Goal: Task Accomplishment & Management: Complete application form

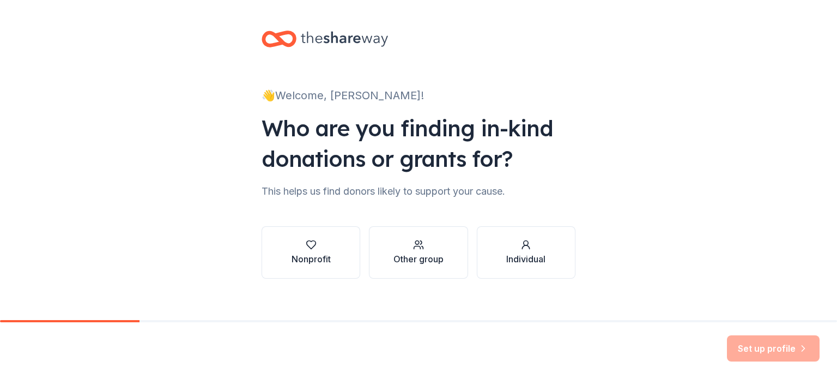
scroll to position [11, 0]
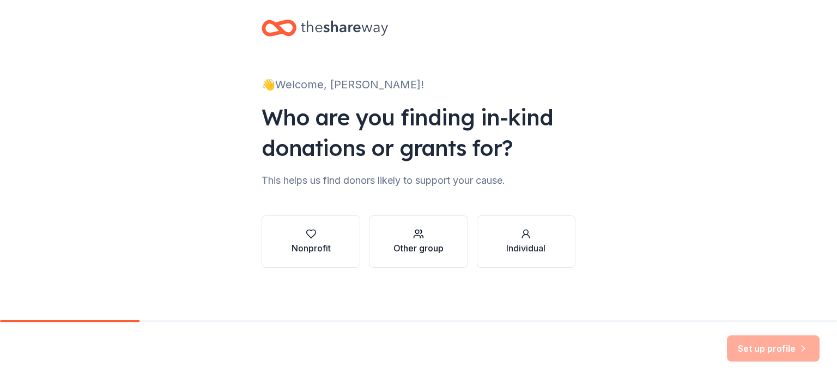
click at [415, 238] on icon "button" at bounding box center [418, 233] width 11 height 11
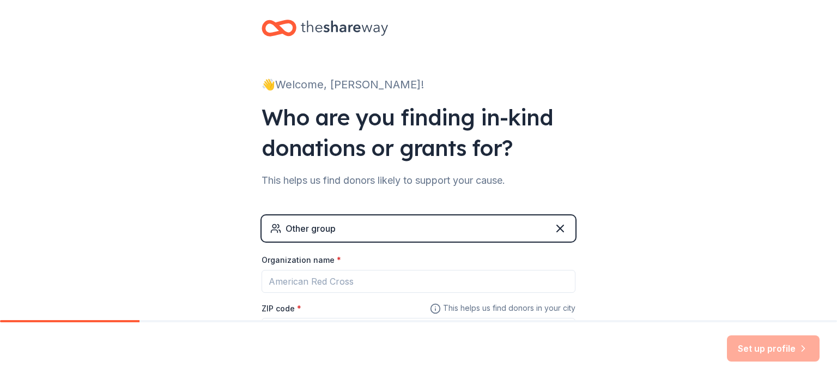
scroll to position [65, 0]
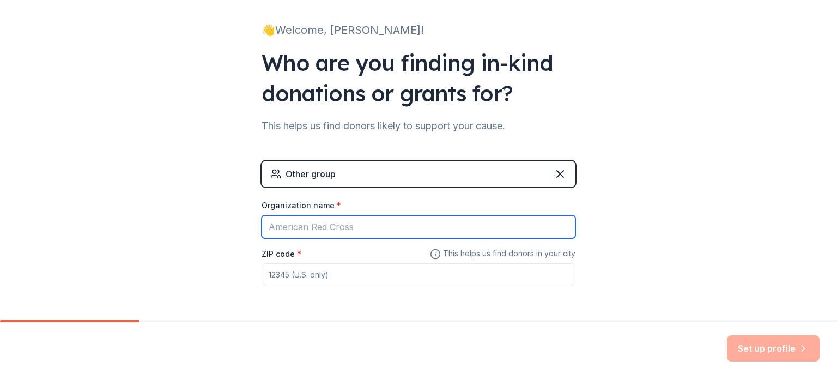
click at [304, 226] on input "Organization name *" at bounding box center [419, 226] width 314 height 23
type input "Howard County Government"
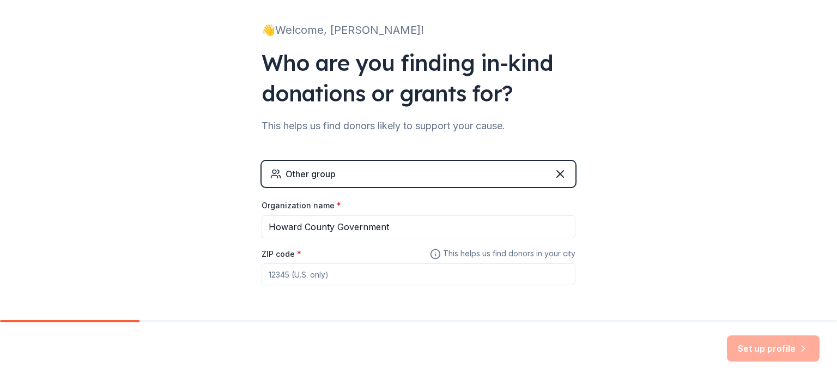
click at [323, 269] on input "ZIP code *" at bounding box center [419, 274] width 314 height 22
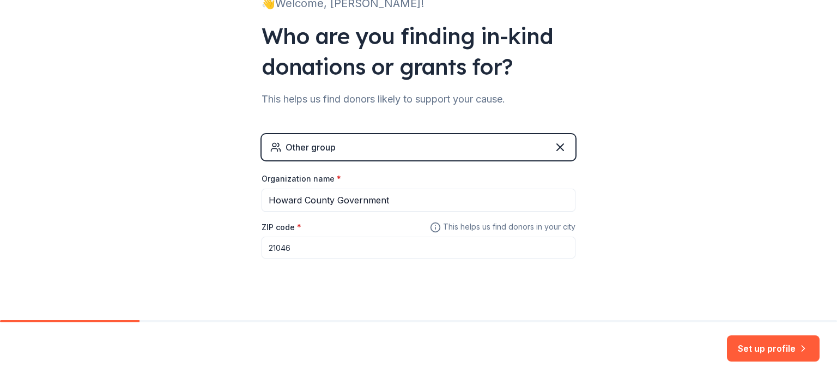
scroll to position [105, 0]
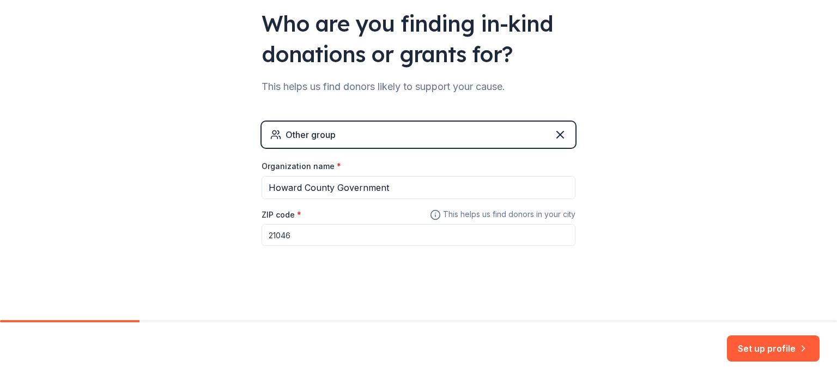
type input "21046"
click at [758, 347] on button "Set up profile" at bounding box center [773, 348] width 93 height 26
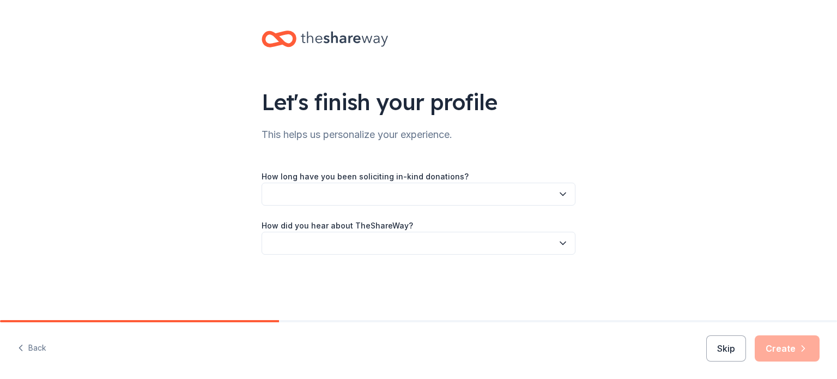
click at [386, 190] on button "button" at bounding box center [419, 194] width 314 height 23
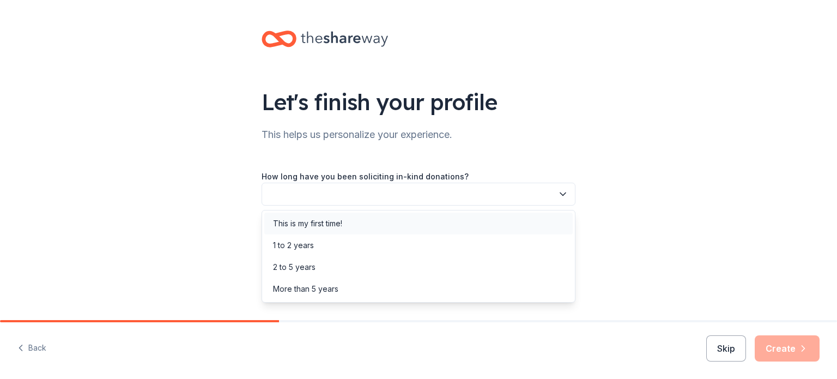
click at [366, 221] on div "This is my first time!" at bounding box center [418, 224] width 308 height 22
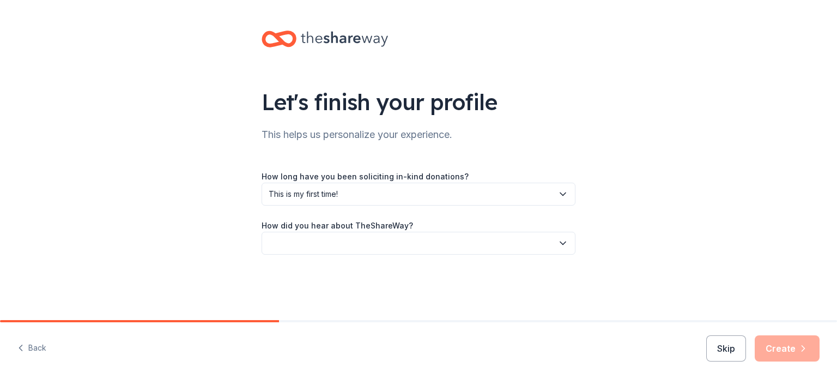
click at [391, 248] on button "button" at bounding box center [419, 243] width 314 height 23
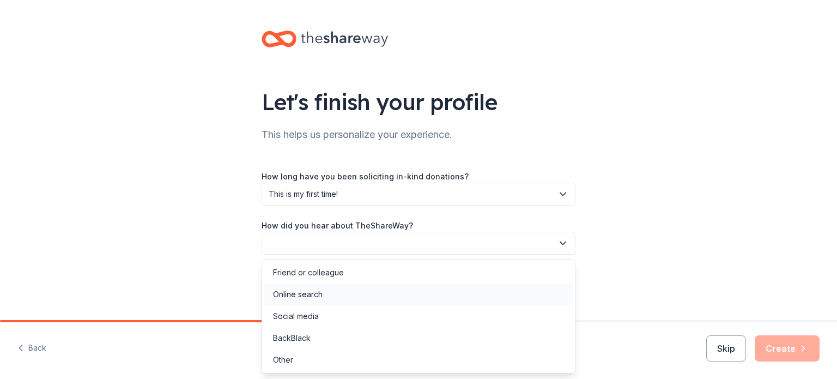
click at [350, 295] on div "Online search" at bounding box center [418, 294] width 308 height 22
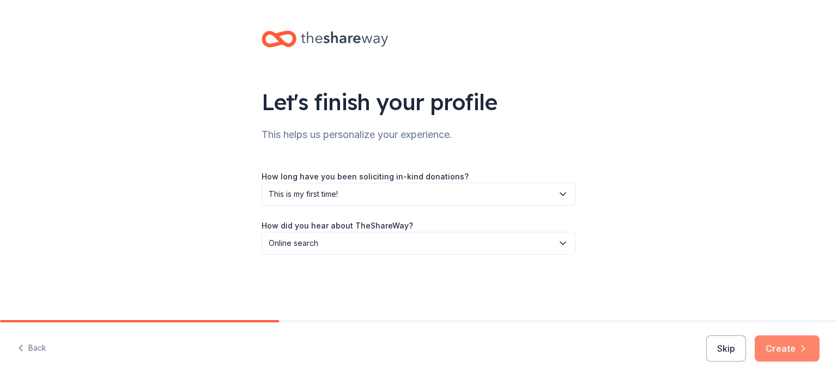
click at [776, 355] on button "Create" at bounding box center [787, 348] width 65 height 26
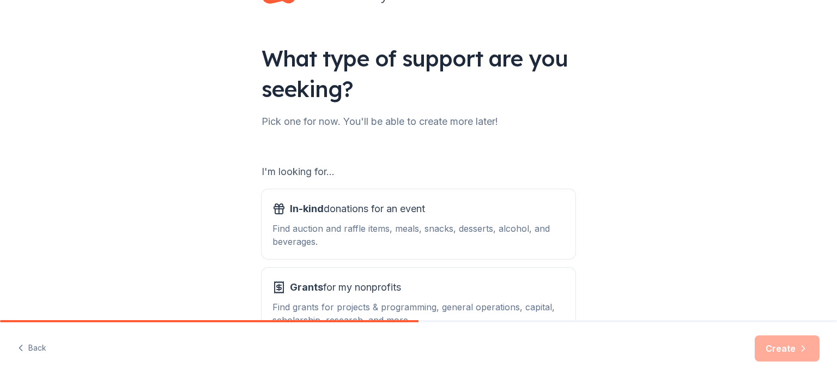
scroll to position [109, 0]
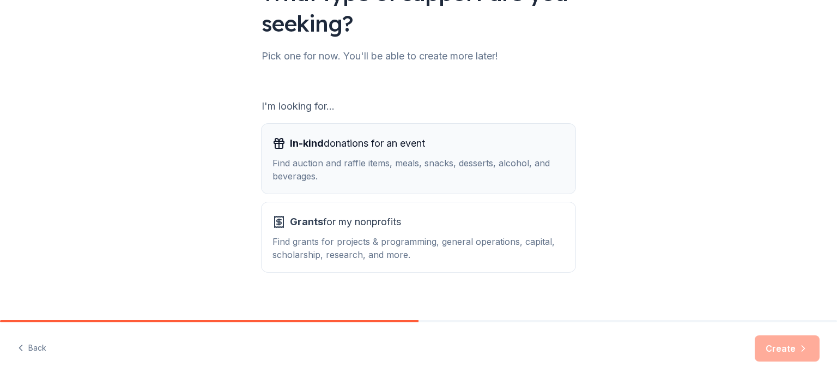
click at [378, 167] on div "Find auction and raffle items, meals, snacks, desserts, alcohol, and beverages." at bounding box center [418, 169] width 292 height 26
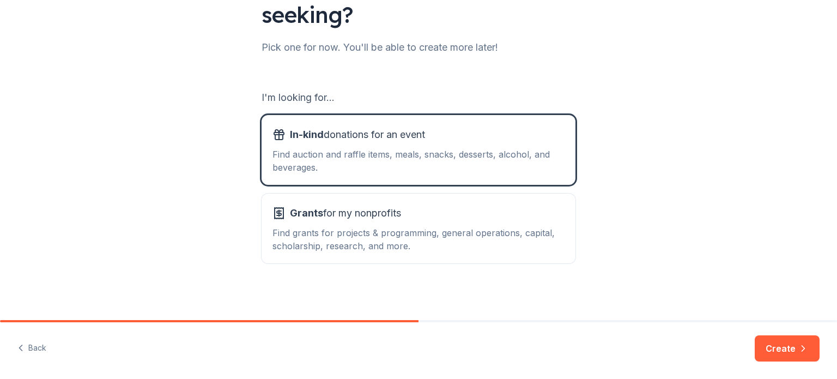
scroll to position [120, 0]
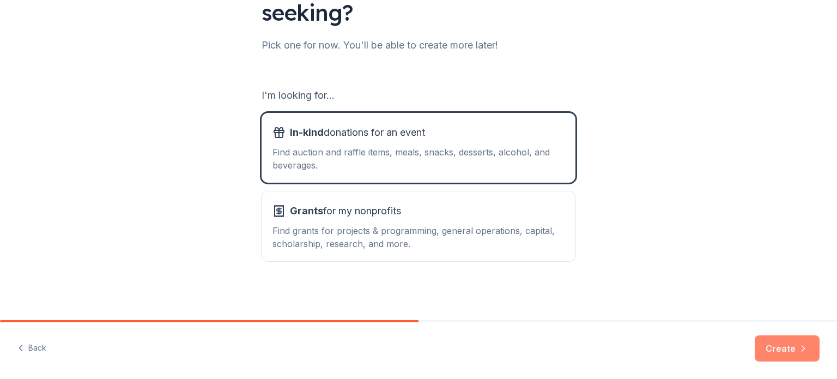
click at [775, 346] on button "Create" at bounding box center [787, 348] width 65 height 26
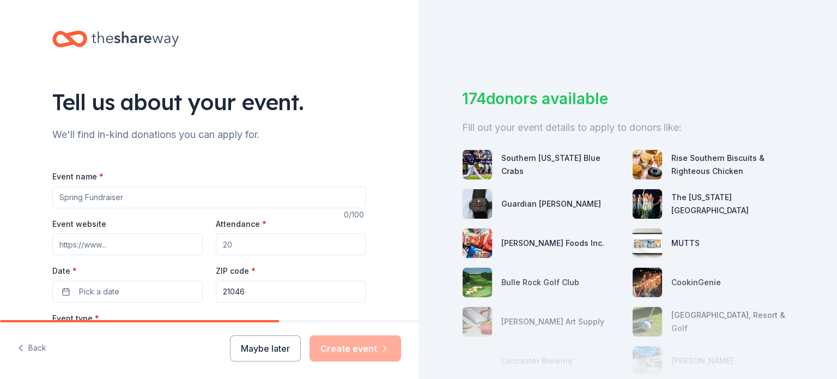
click at [128, 203] on input "Event name *" at bounding box center [209, 197] width 314 height 22
type input "Project Holiday Gift Baskets"
click at [68, 249] on input "Event website" at bounding box center [127, 244] width 150 height 22
paste input "https://www.howardcountymd.gov/projectholiday"
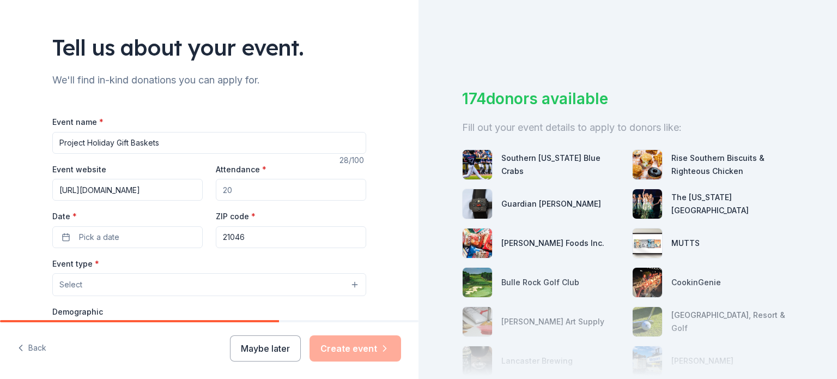
type input "https://www.howardcountymd.gov/projectholiday"
click at [248, 191] on input "Attendance *" at bounding box center [291, 190] width 150 height 22
type input "200"
click at [134, 221] on label "Date *" at bounding box center [127, 216] width 150 height 11
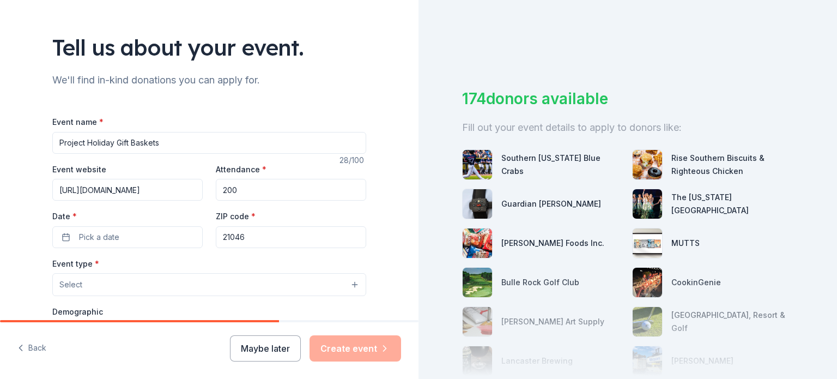
click at [134, 226] on button "Pick a date" at bounding box center [127, 237] width 150 height 22
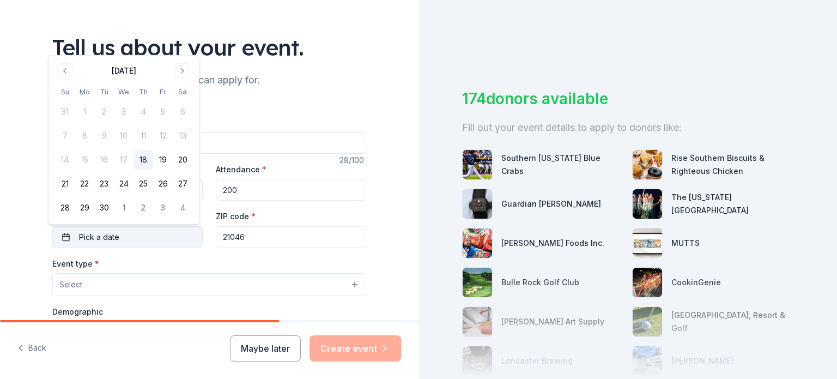
click at [132, 233] on button "Pick a date" at bounding box center [127, 237] width 150 height 22
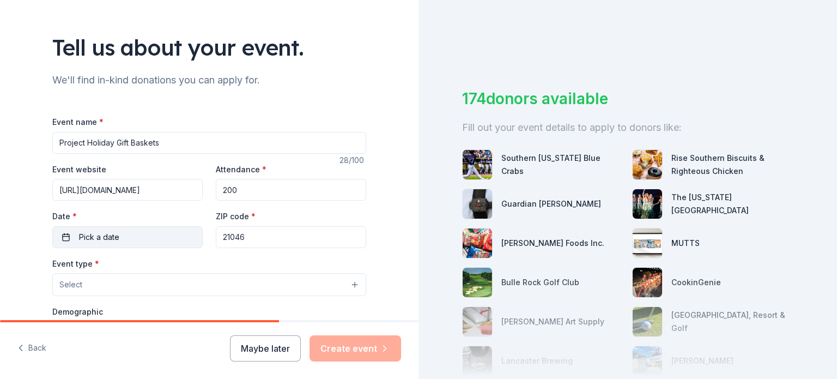
click at [134, 241] on button "Pick a date" at bounding box center [127, 237] width 150 height 22
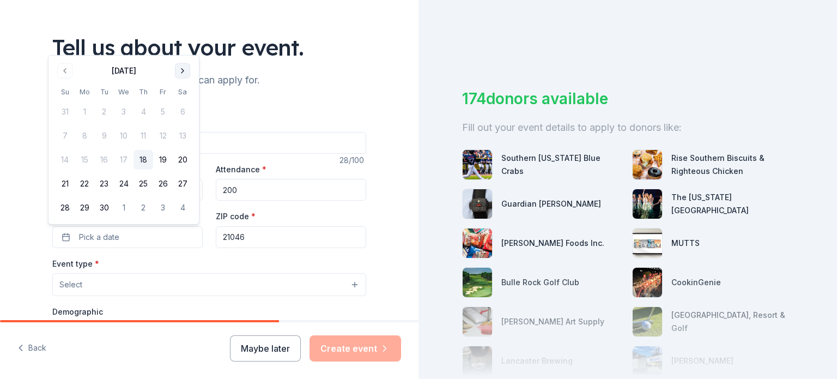
click at [180, 72] on button "Go to next month" at bounding box center [182, 70] width 15 height 15
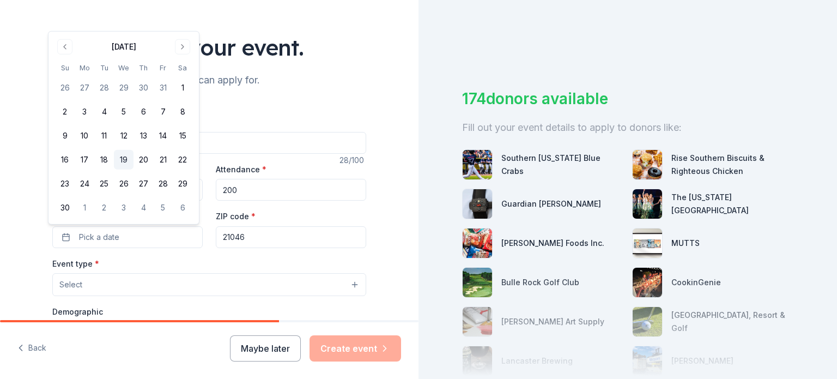
click at [122, 161] on button "19" at bounding box center [124, 160] width 20 height 20
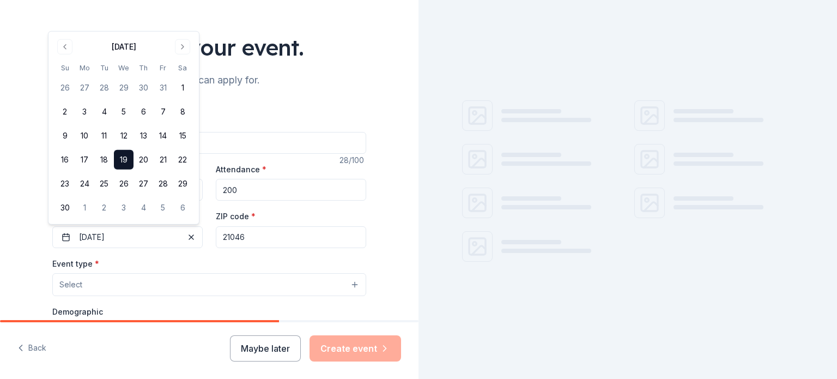
click at [120, 285] on button "Select" at bounding box center [209, 284] width 314 height 23
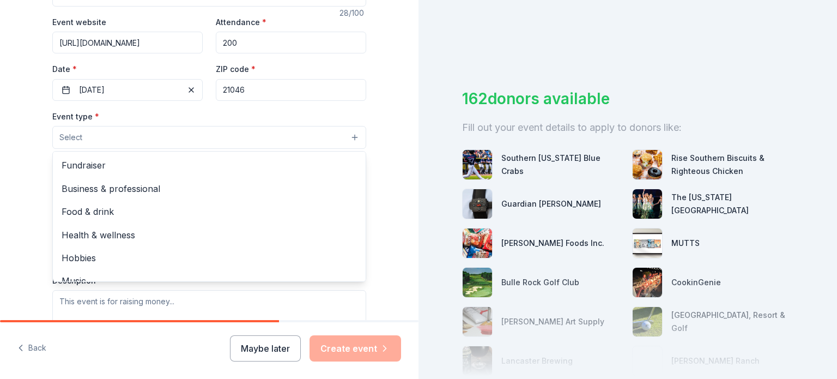
scroll to position [218, 0]
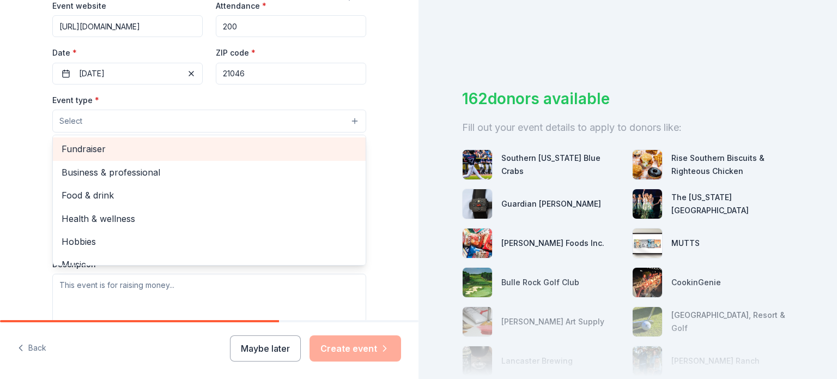
click at [96, 148] on span "Fundraiser" at bounding box center [209, 149] width 295 height 14
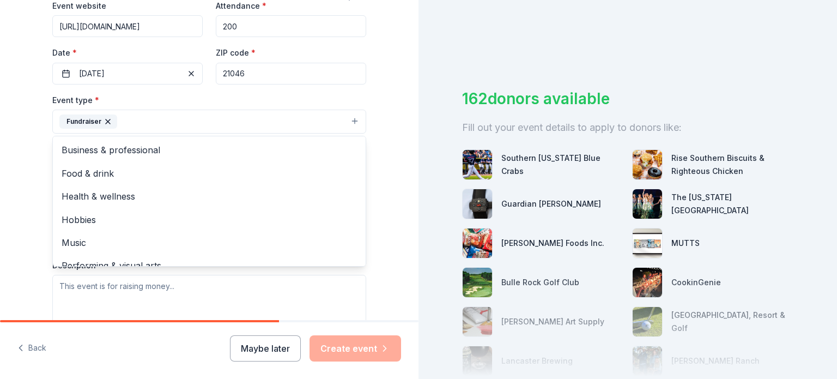
scroll to position [272, 0]
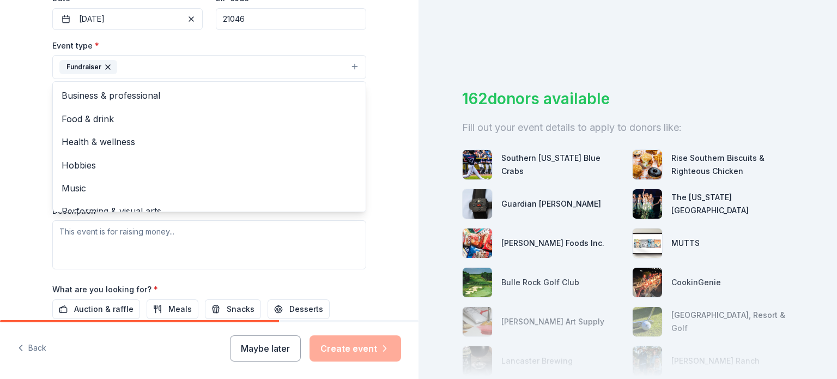
click at [11, 161] on div "Tell us about your event. We'll find in-kind donations you can apply for. Event…" at bounding box center [209, 91] width 419 height 726
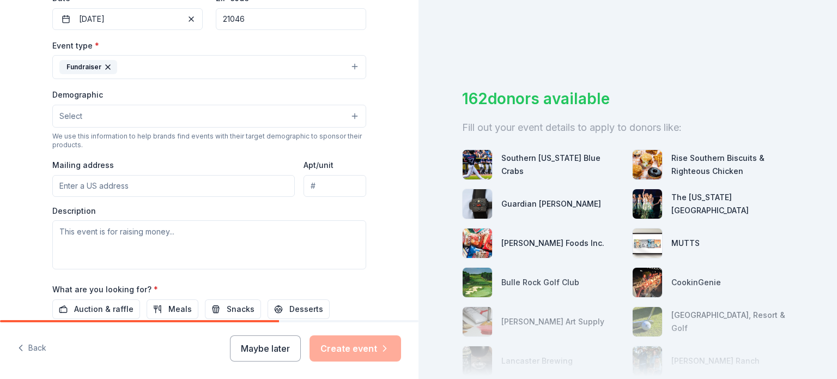
click at [101, 115] on button "Select" at bounding box center [209, 116] width 314 height 23
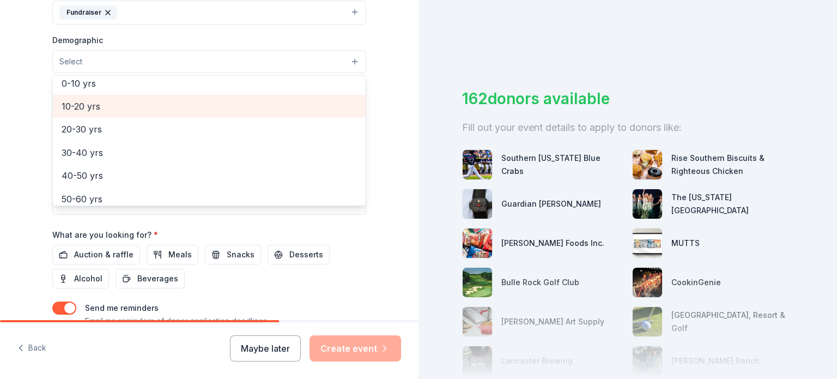
scroll to position [0, 0]
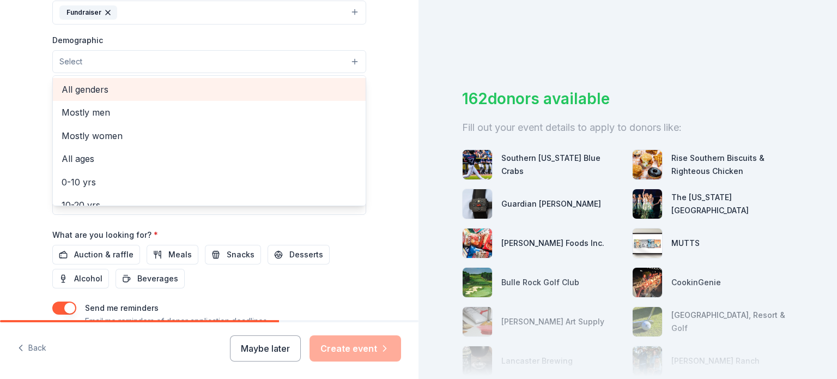
click at [97, 92] on span "All genders" at bounding box center [209, 89] width 295 height 14
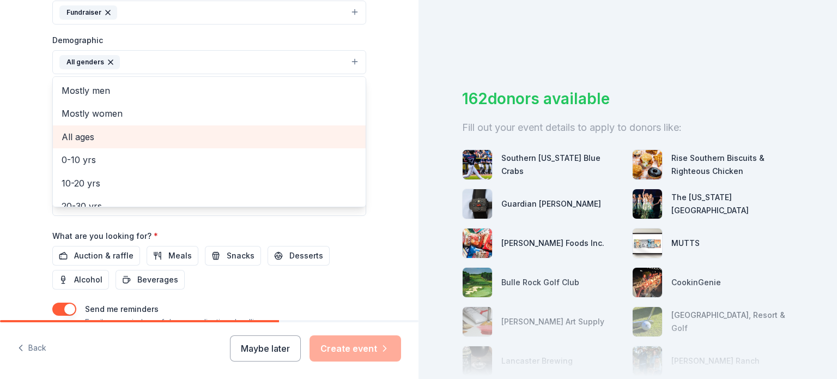
click at [97, 138] on span "All ages" at bounding box center [209, 137] width 295 height 14
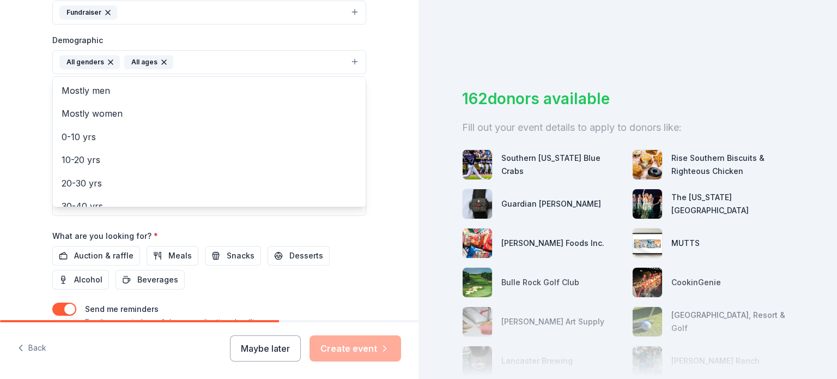
click at [19, 108] on div "Tell us about your event. We'll find in-kind donations you can apply for. Event…" at bounding box center [209, 37] width 419 height 728
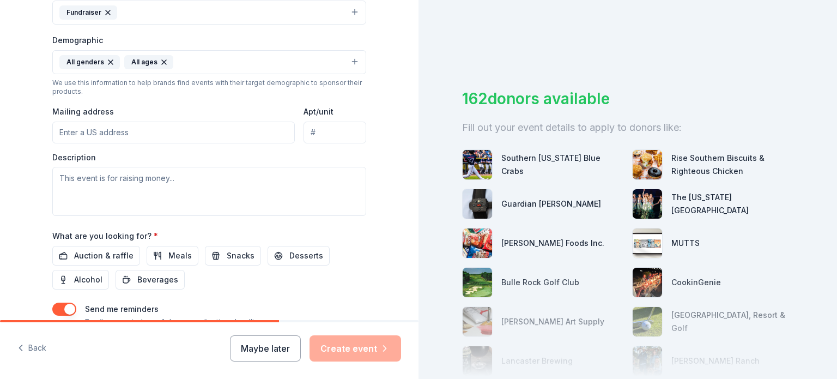
click at [98, 131] on input "Mailing address" at bounding box center [173, 133] width 243 height 22
type input "9830 Patuxent Woods Drive, Columbia, MD, 21046"
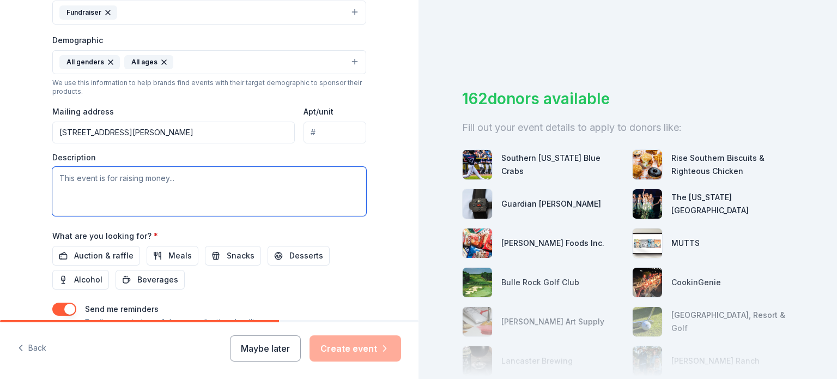
click at [113, 187] on textarea at bounding box center [209, 191] width 314 height 49
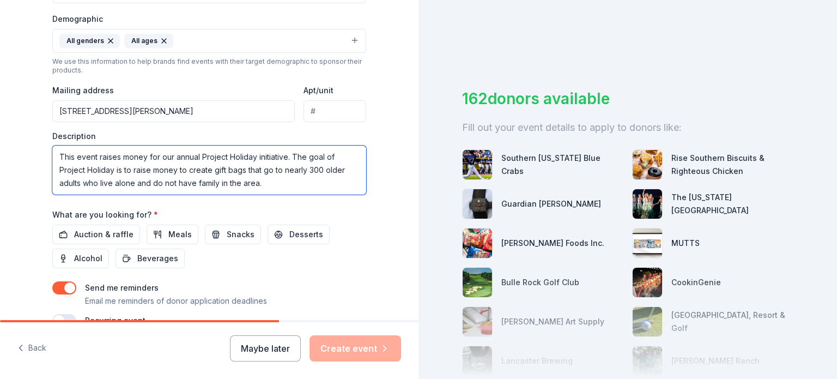
scroll to position [381, 0]
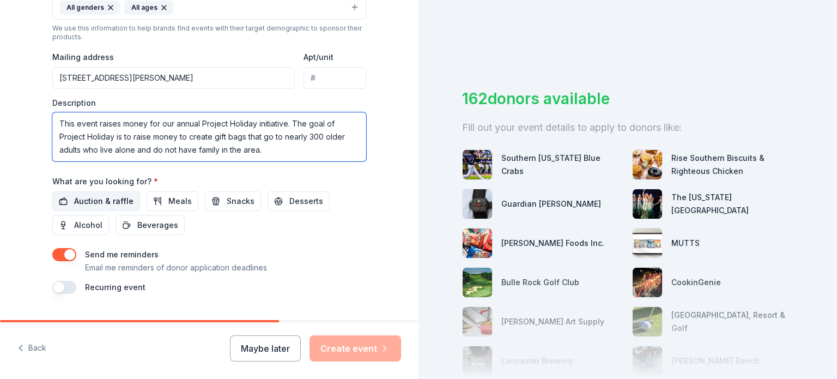
type textarea "This event raises money for our annual Project Holiday initiative. The goal of …"
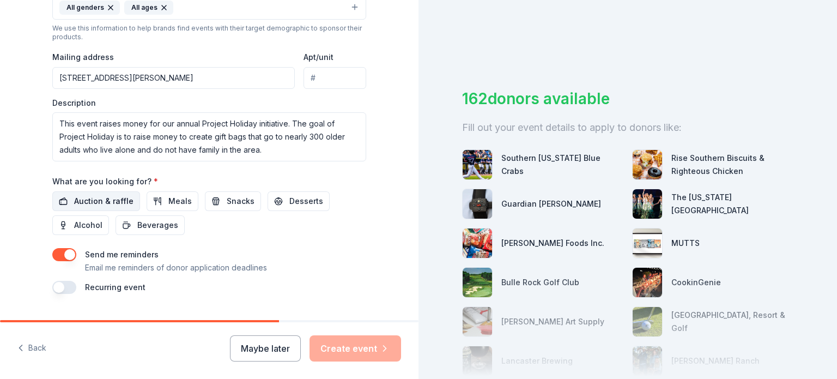
click at [87, 204] on span "Auction & raffle" at bounding box center [103, 201] width 59 height 13
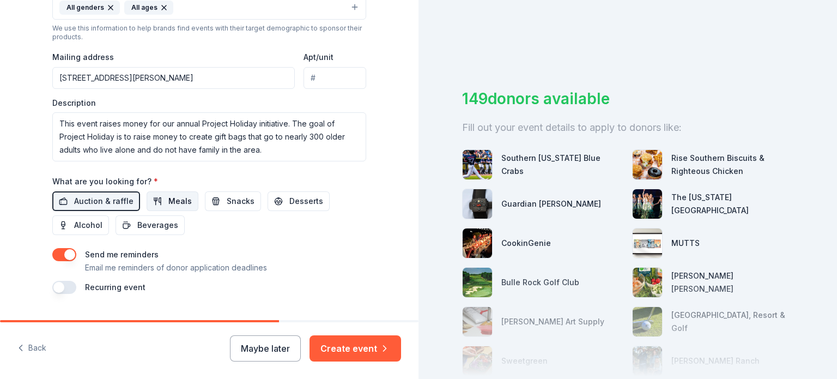
click at [168, 204] on span "Meals" at bounding box center [179, 201] width 23 height 13
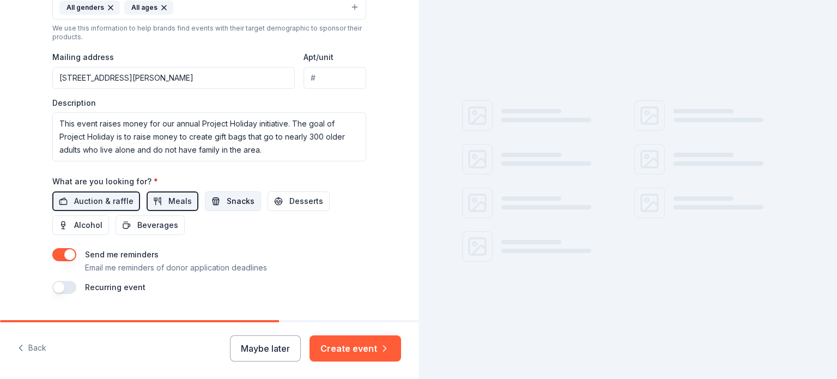
click at [227, 204] on span "Snacks" at bounding box center [241, 201] width 28 height 13
click at [159, 223] on span "Beverages" at bounding box center [157, 225] width 41 height 13
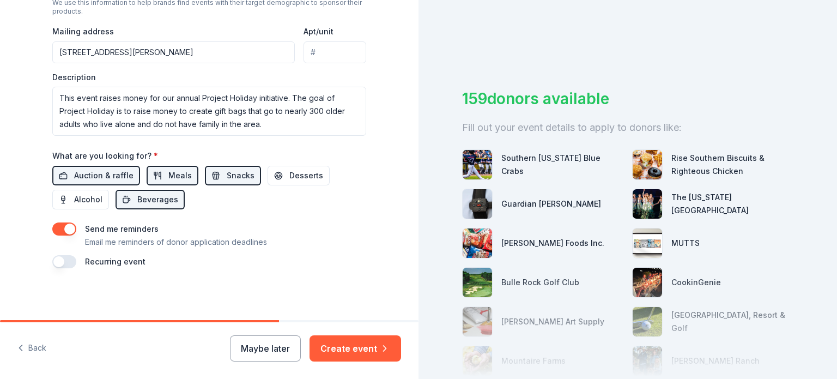
click at [61, 227] on button "button" at bounding box center [64, 228] width 24 height 13
click at [62, 259] on button "button" at bounding box center [64, 261] width 24 height 13
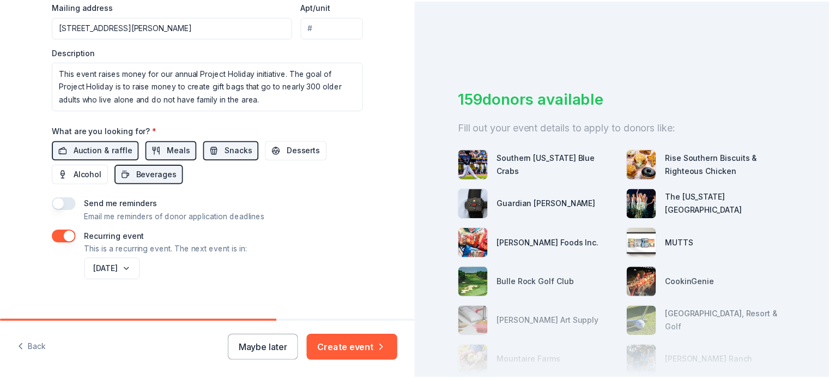
scroll to position [446, 0]
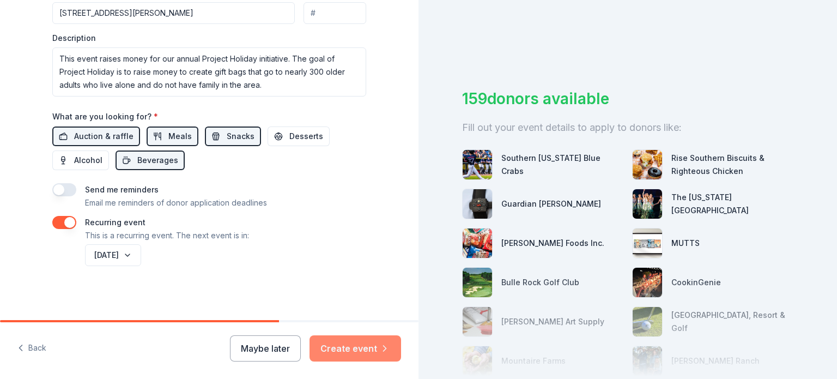
click at [356, 344] on button "Create event" at bounding box center [356, 348] width 92 height 26
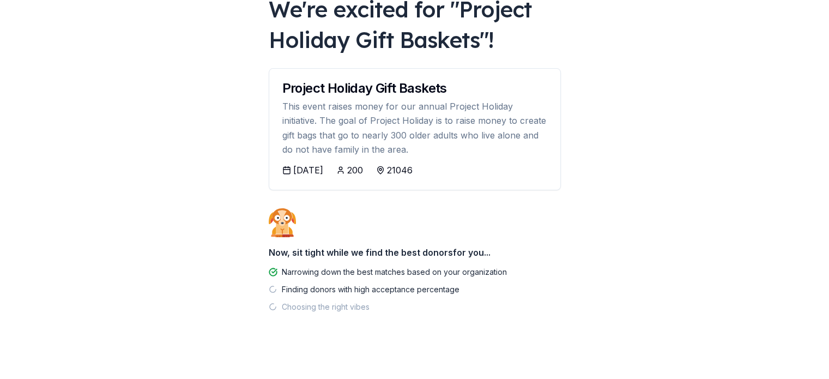
scroll to position [81, 0]
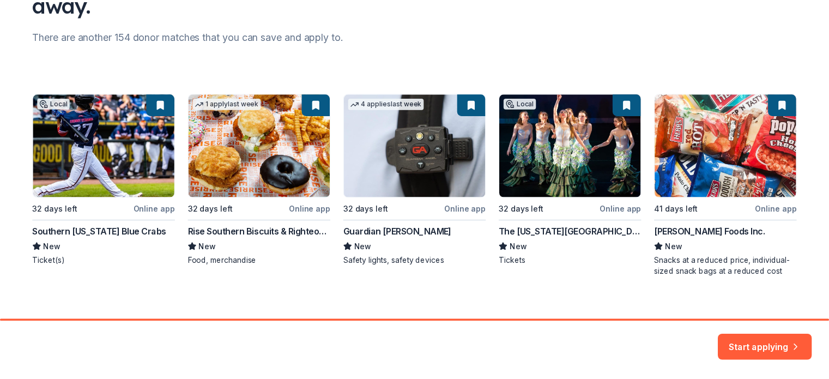
scroll to position [138, 0]
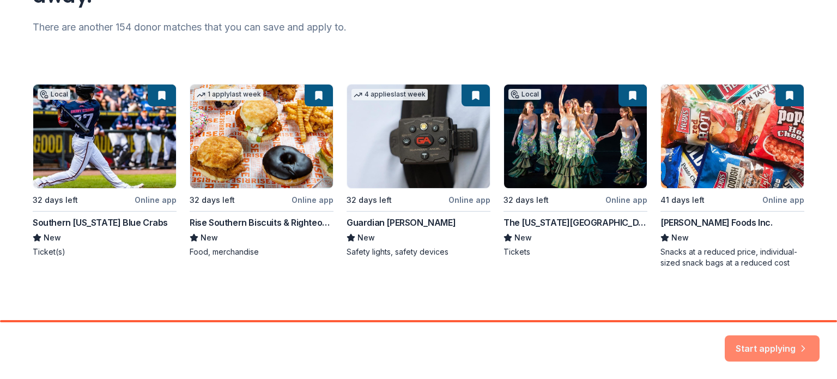
click at [777, 346] on button "Start applying" at bounding box center [772, 342] width 95 height 26
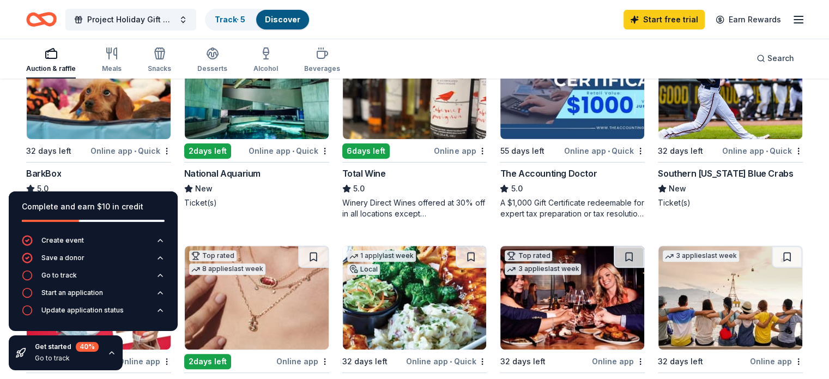
scroll to position [381, 0]
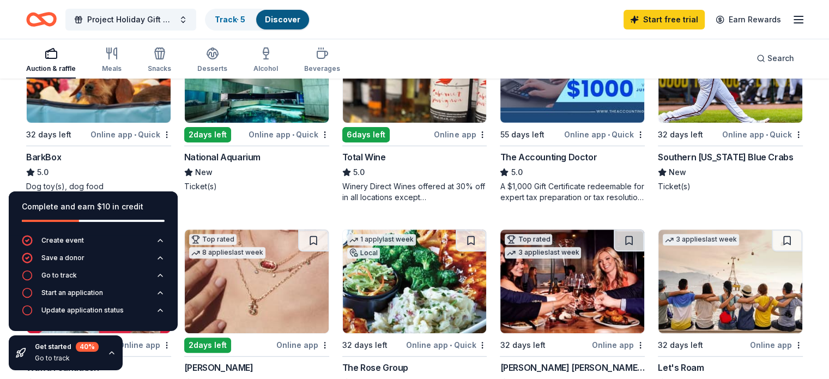
click at [244, 155] on div "National Aquarium" at bounding box center [222, 156] width 76 height 13
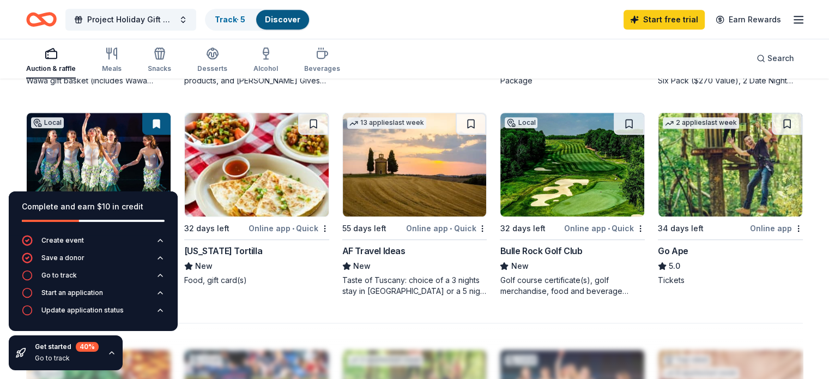
scroll to position [763, 0]
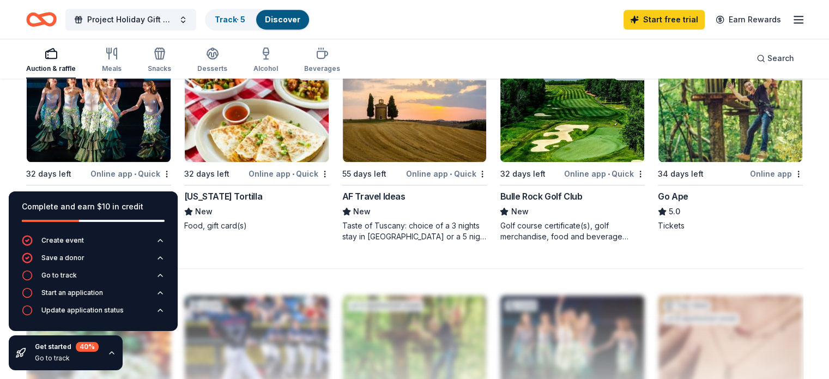
click at [674, 190] on div "Go Ape" at bounding box center [673, 196] width 31 height 13
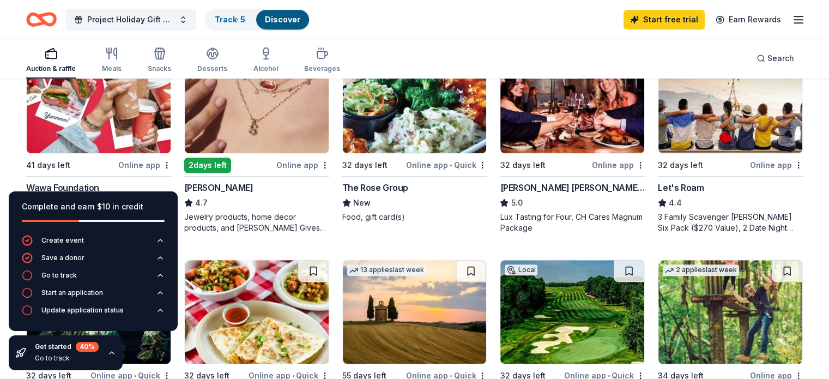
scroll to position [545, 0]
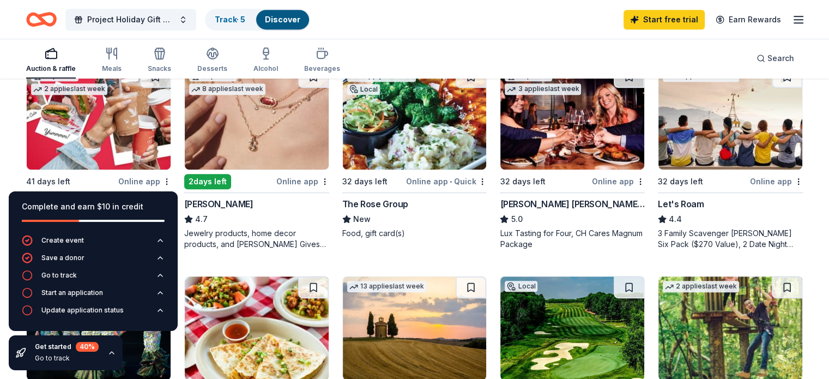
click at [684, 205] on div "Let's Roam" at bounding box center [681, 203] width 46 height 13
click at [223, 199] on div "Kendra Scott" at bounding box center [218, 203] width 69 height 13
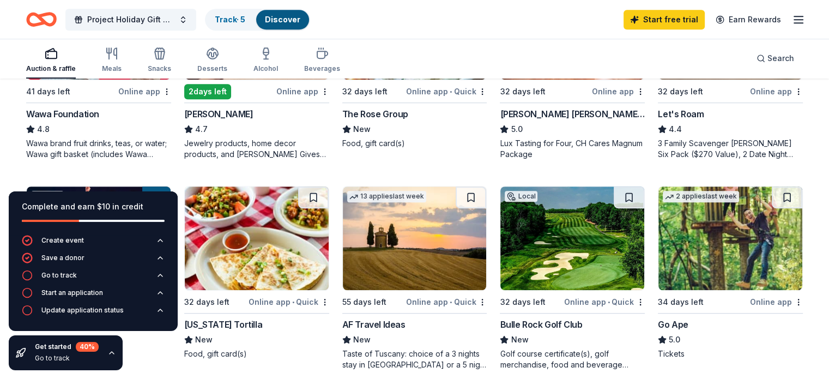
scroll to position [654, 0]
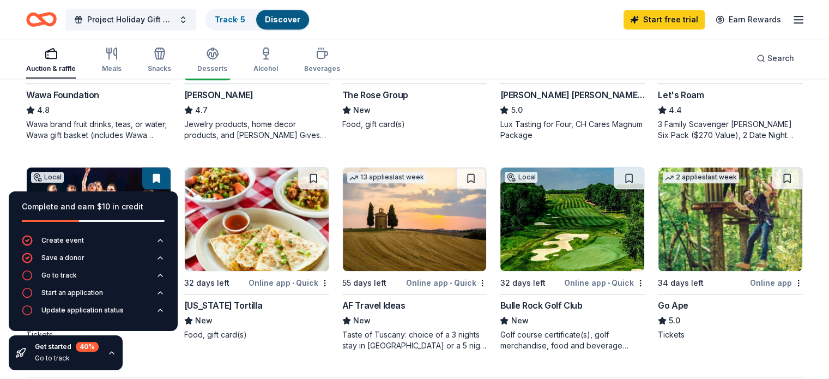
click at [528, 300] on div "Bulle Rock Golf Club" at bounding box center [541, 305] width 82 height 13
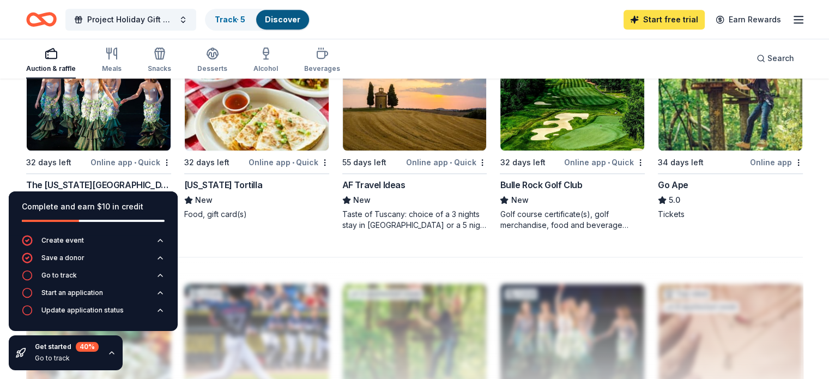
scroll to position [763, 0]
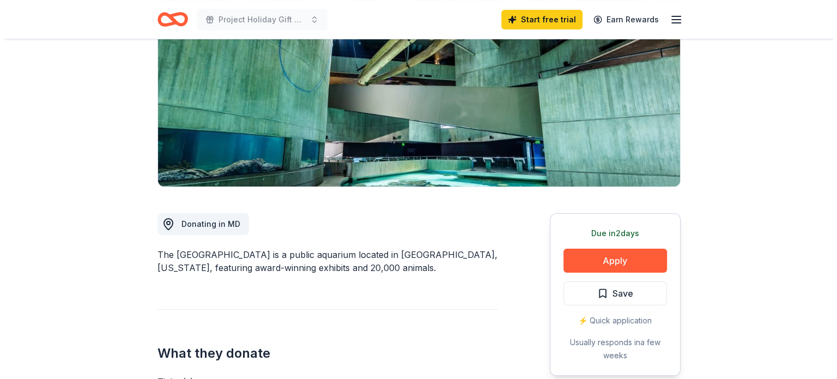
scroll to position [163, 0]
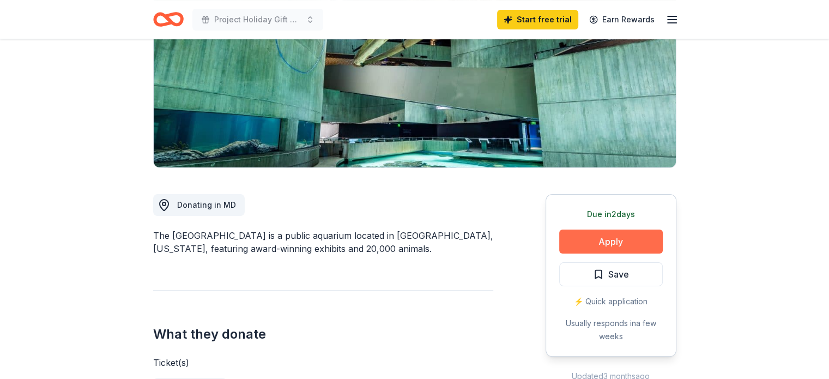
click at [623, 240] on button "Apply" at bounding box center [611, 241] width 104 height 24
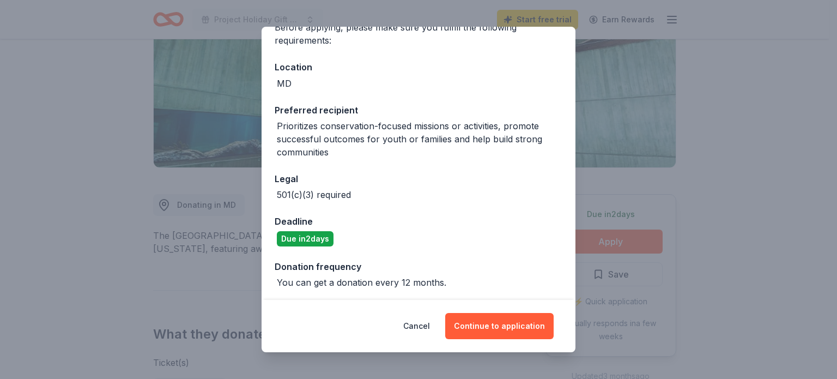
scroll to position [100, 0]
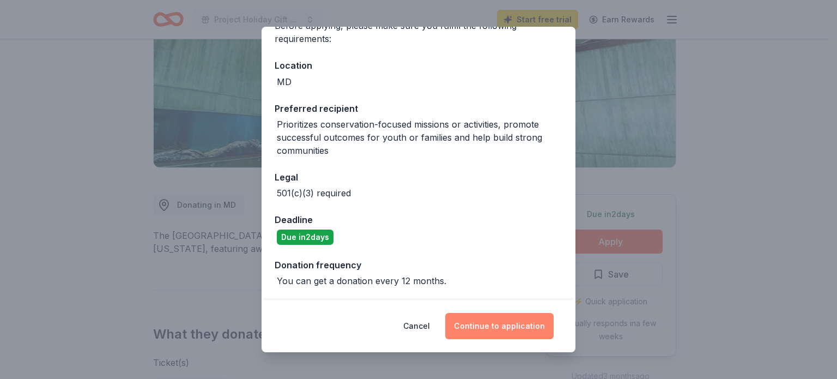
click at [523, 329] on button "Continue to application" at bounding box center [499, 326] width 108 height 26
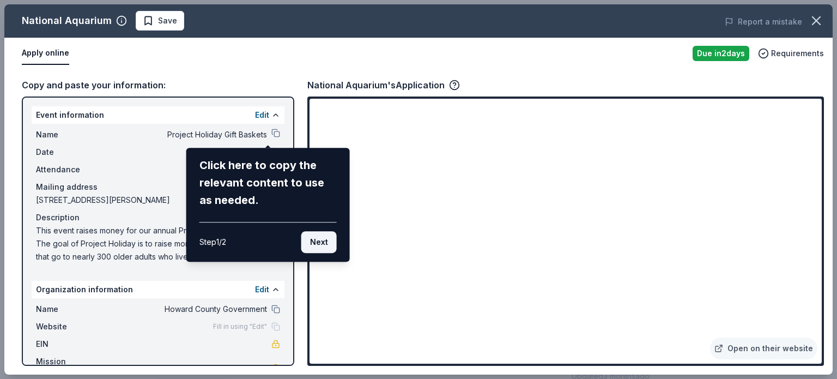
click at [323, 240] on button "Next" at bounding box center [318, 242] width 35 height 22
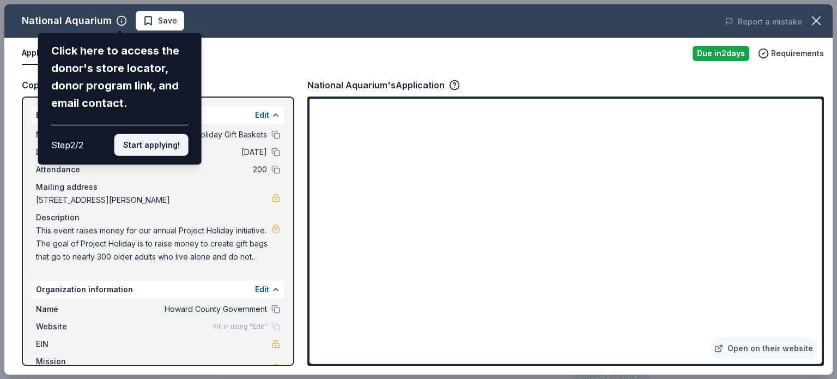
click at [161, 149] on button "Start applying!" at bounding box center [151, 145] width 74 height 22
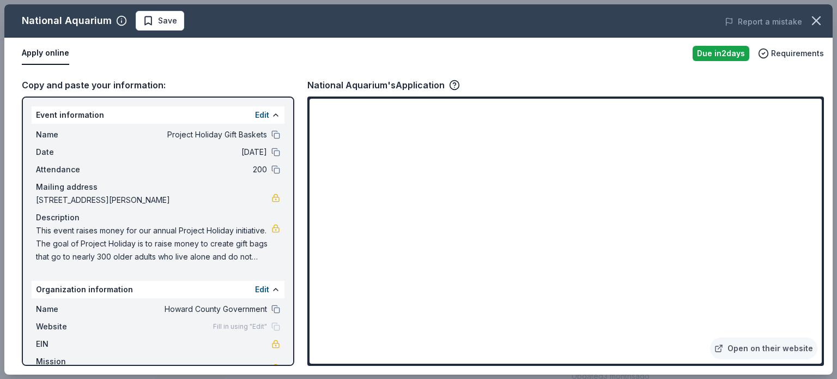
click at [380, 164] on div "National Aquarium Save Report a mistake Apply online Due in 2 days Requirements…" at bounding box center [418, 189] width 828 height 370
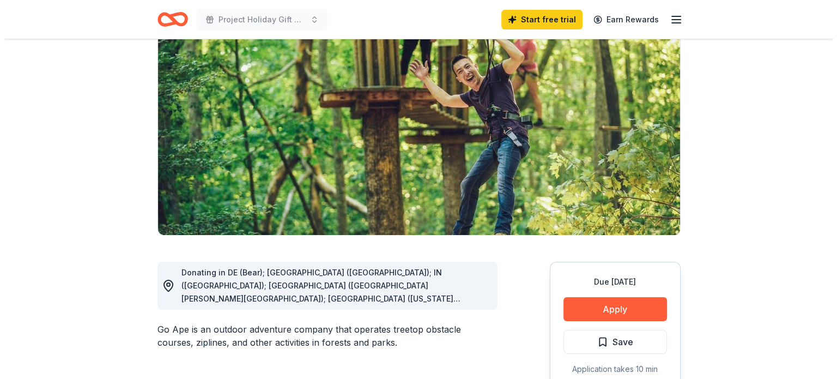
scroll to position [109, 0]
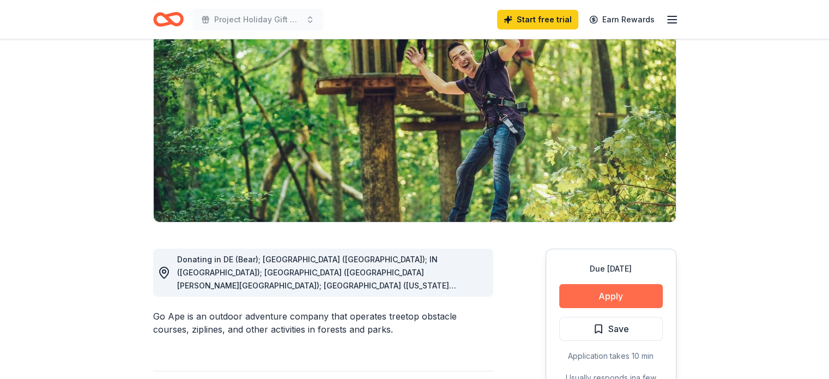
click at [619, 294] on button "Apply" at bounding box center [611, 296] width 104 height 24
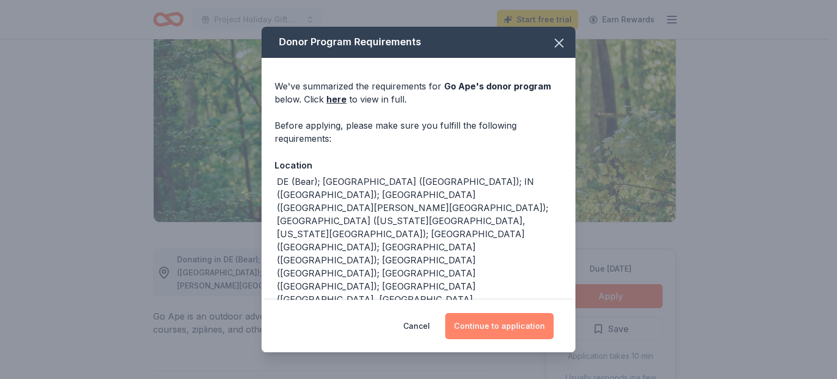
click at [509, 332] on button "Continue to application" at bounding box center [499, 326] width 108 height 26
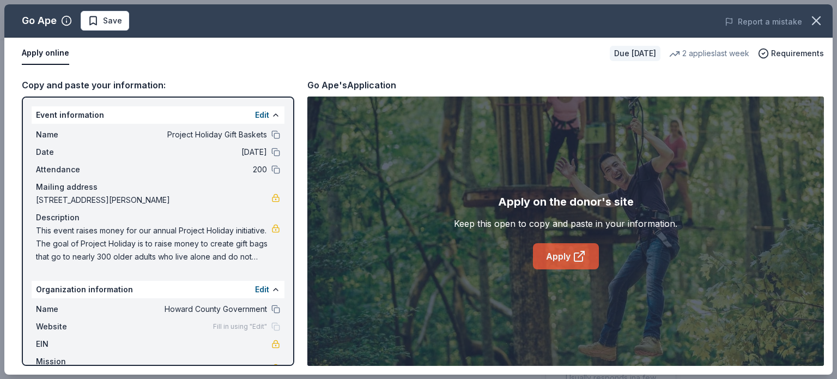
click at [574, 258] on icon at bounding box center [578, 257] width 8 height 8
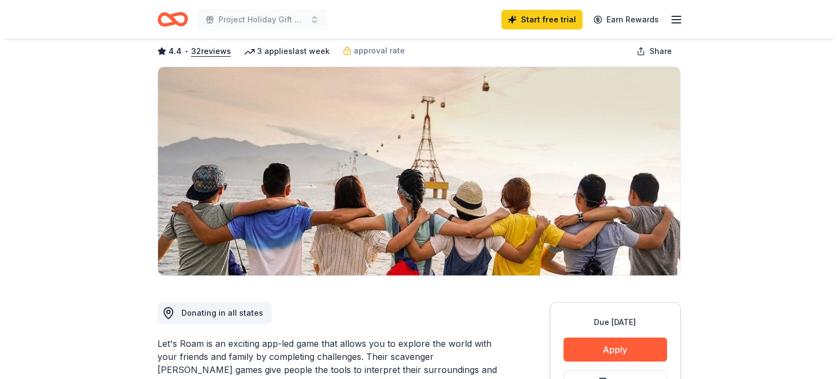
scroll to position [109, 0]
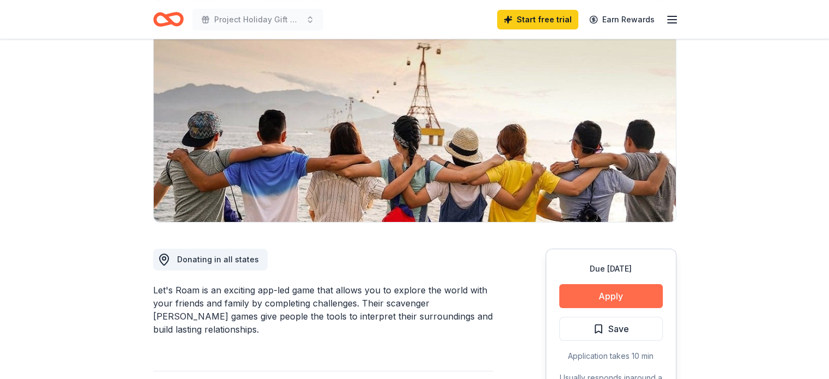
click at [595, 296] on button "Apply" at bounding box center [611, 296] width 104 height 24
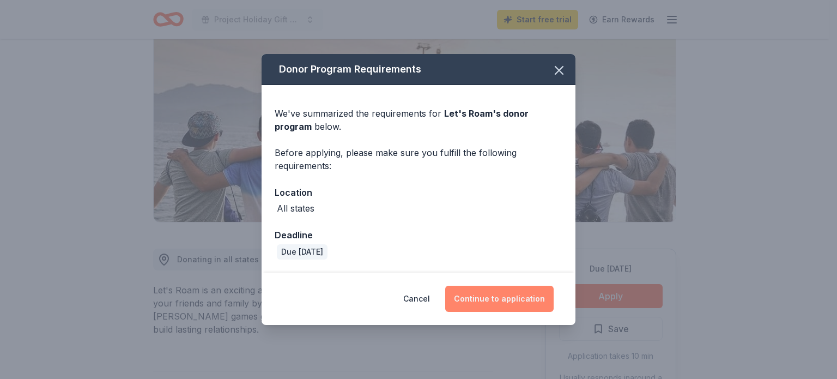
click at [514, 307] on button "Continue to application" at bounding box center [499, 299] width 108 height 26
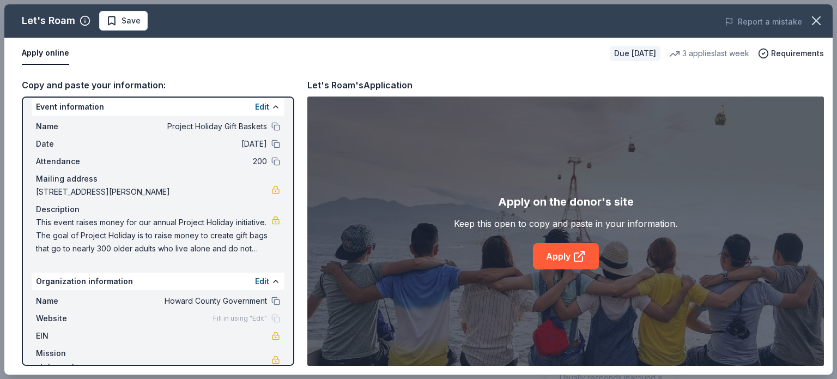
scroll to position [0, 0]
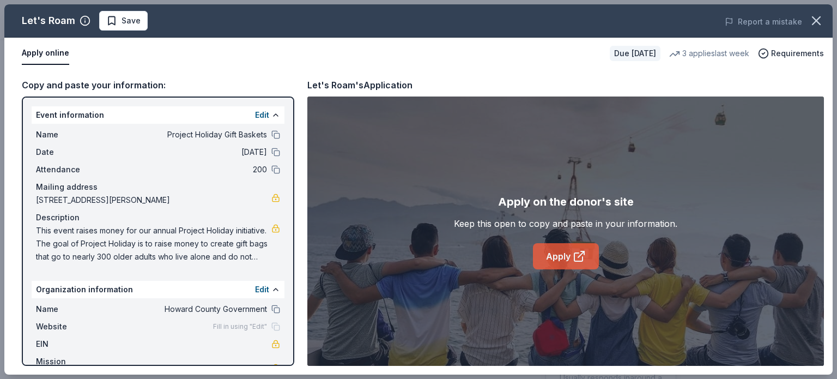
click at [578, 249] on link "Apply" at bounding box center [566, 256] width 66 height 26
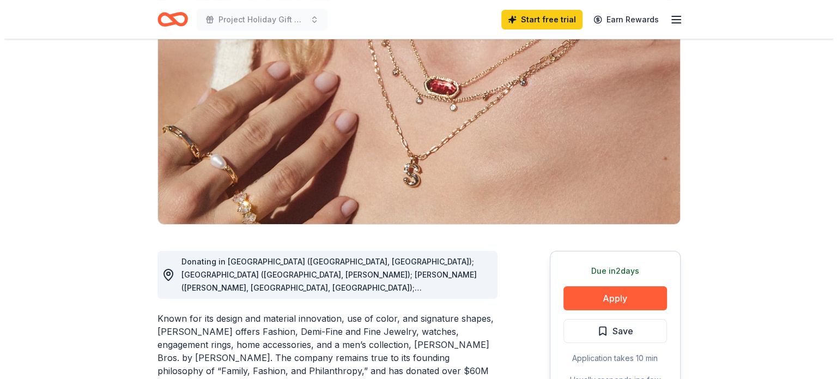
scroll to position [218, 0]
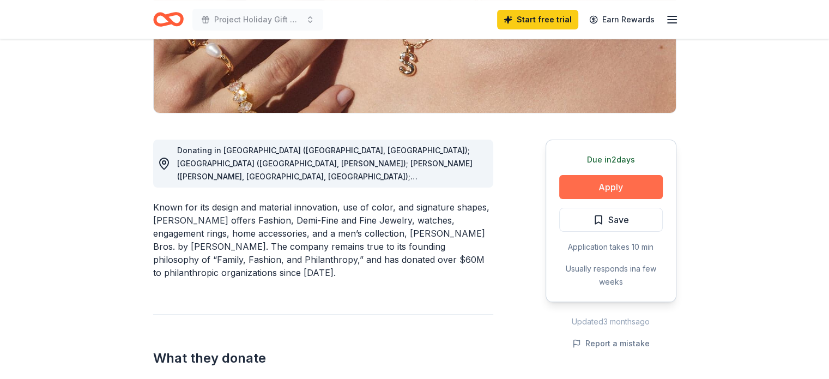
click at [609, 191] on button "Apply" at bounding box center [611, 187] width 104 height 24
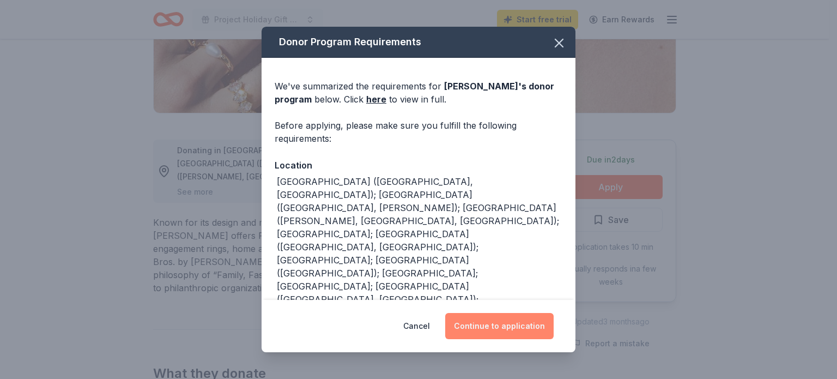
click at [497, 322] on button "Continue to application" at bounding box center [499, 326] width 108 height 26
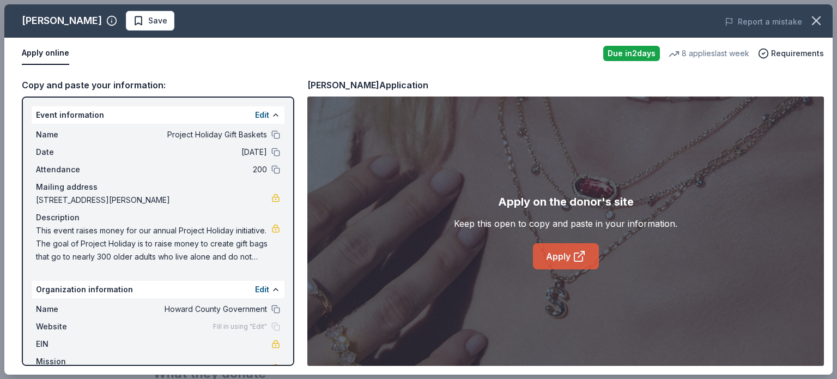
click at [591, 258] on link "Apply" at bounding box center [566, 256] width 66 height 26
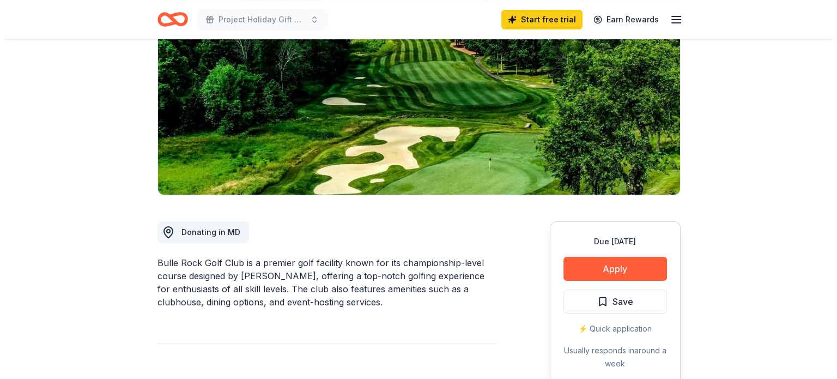
scroll to position [163, 0]
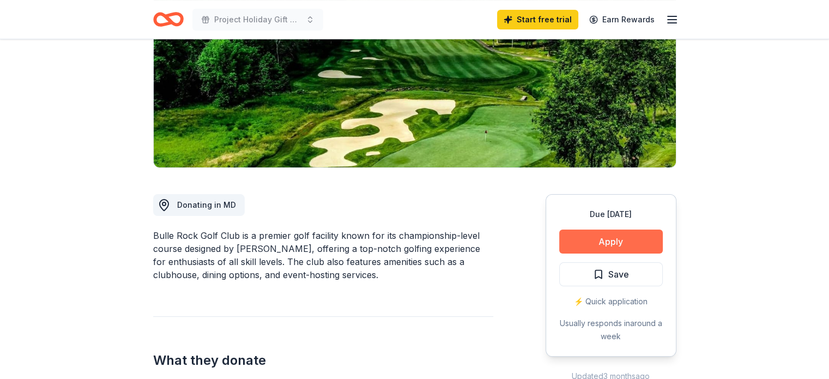
click at [634, 244] on button "Apply" at bounding box center [611, 241] width 104 height 24
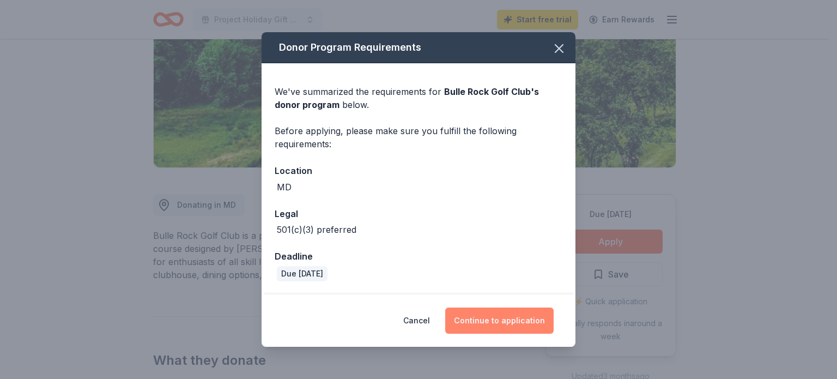
drag, startPoint x: 479, startPoint y: 323, endPoint x: 492, endPoint y: 320, distance: 13.4
click at [479, 323] on button "Continue to application" at bounding box center [499, 320] width 108 height 26
